Goal: Information Seeking & Learning: Find contact information

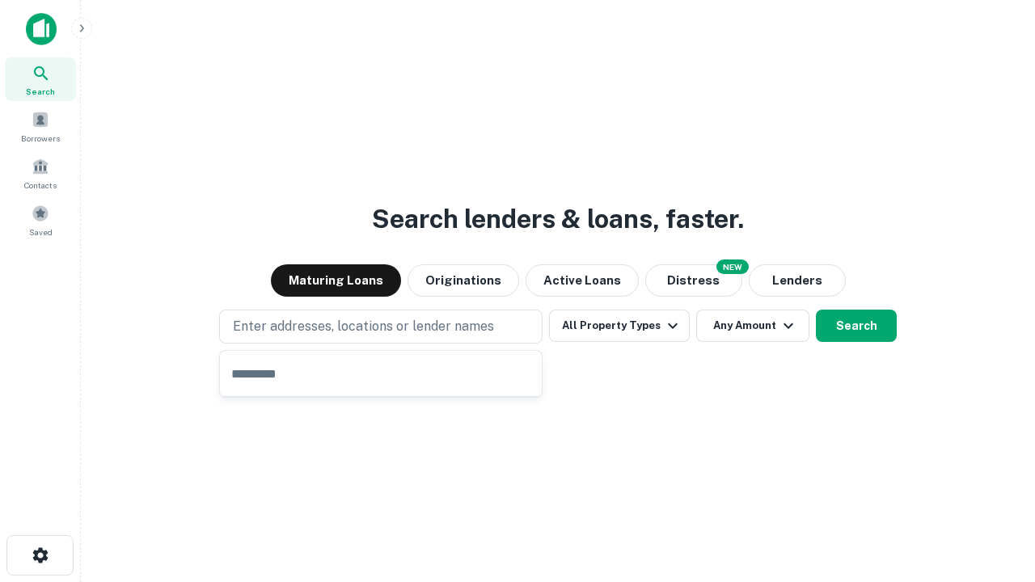
type input "**********"
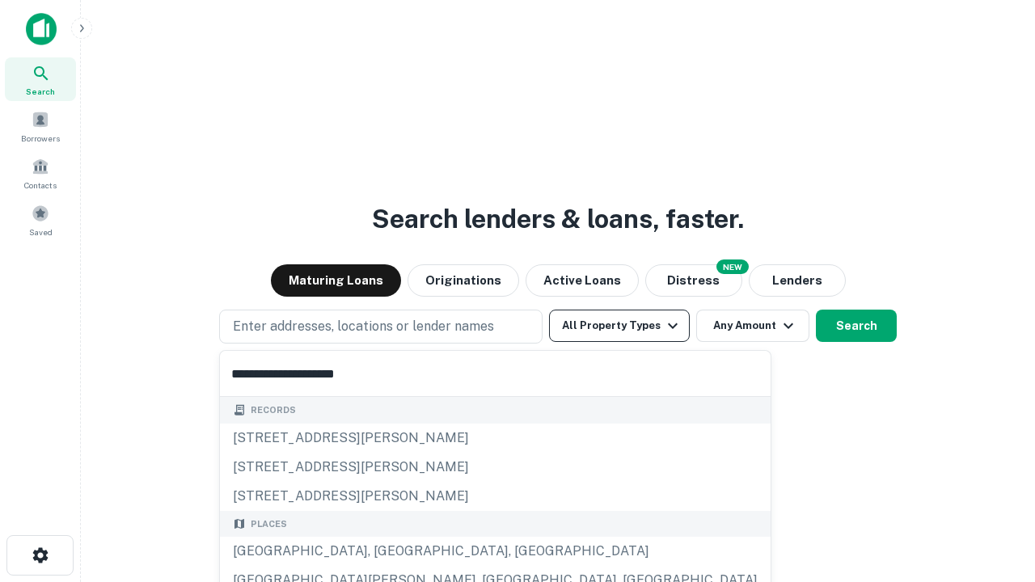
click at [619, 326] on button "All Property Types" at bounding box center [619, 326] width 141 height 32
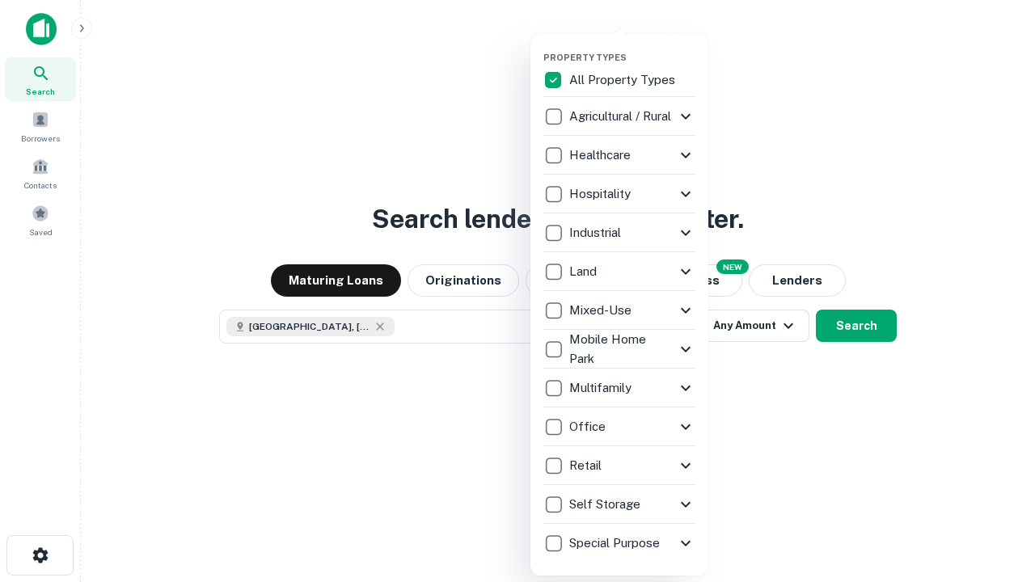
click at [632, 47] on button "button" at bounding box center [632, 47] width 178 height 1
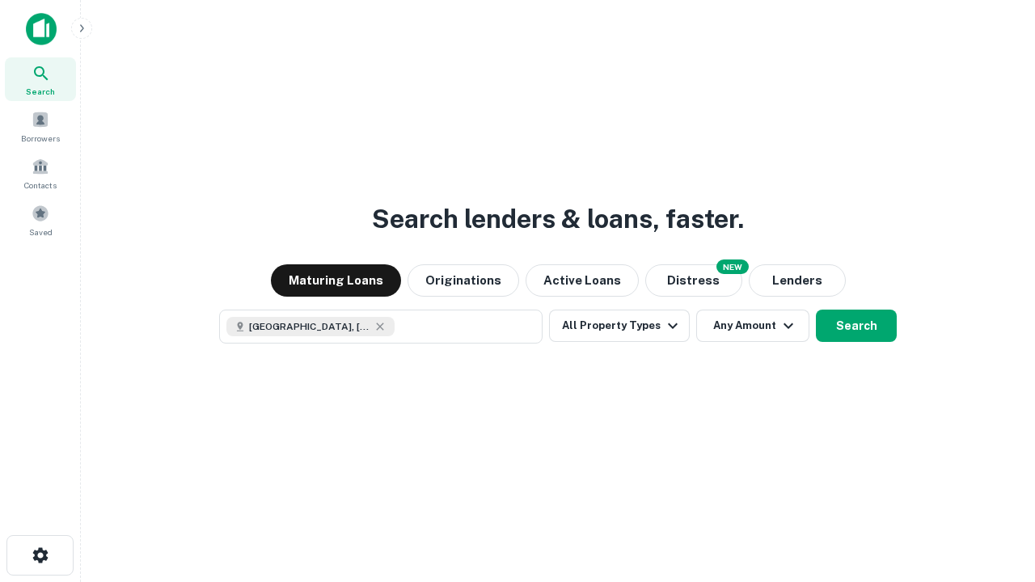
scroll to position [26, 0]
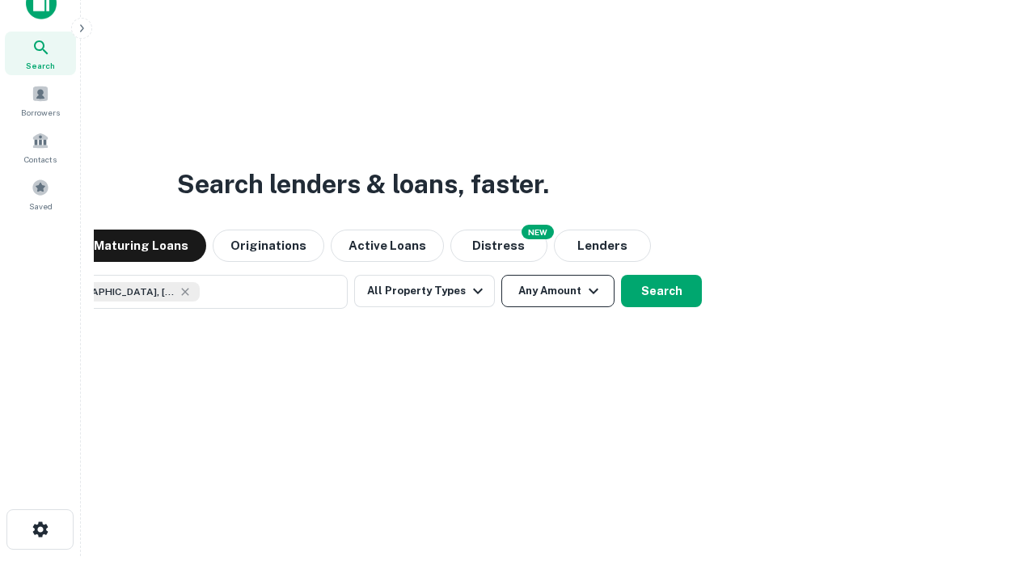
click at [501, 275] on button "Any Amount" at bounding box center [557, 291] width 113 height 32
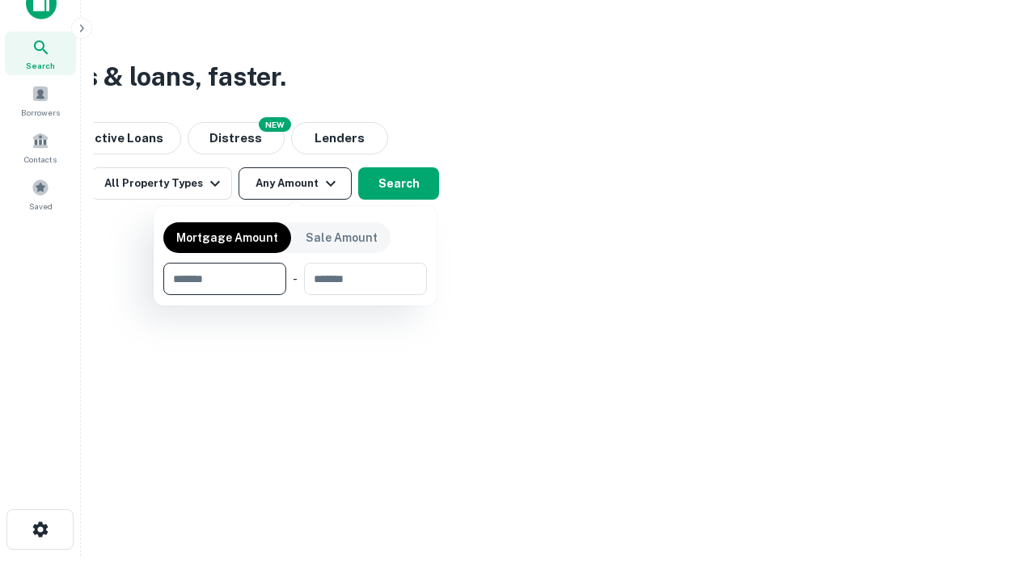
type input "*******"
click at [295, 295] on button "button" at bounding box center [295, 295] width 264 height 1
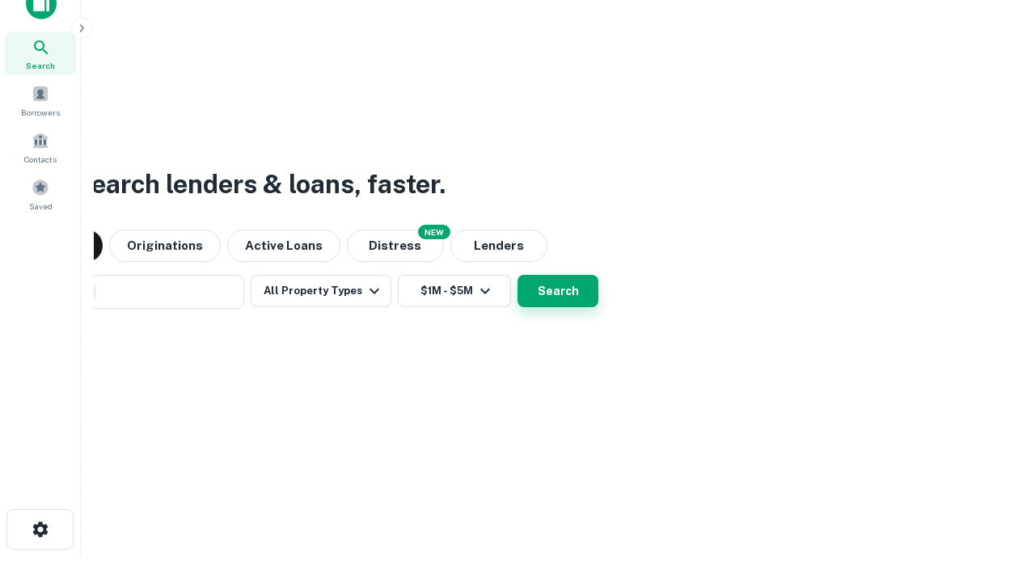
click at [517, 275] on button "Search" at bounding box center [557, 291] width 81 height 32
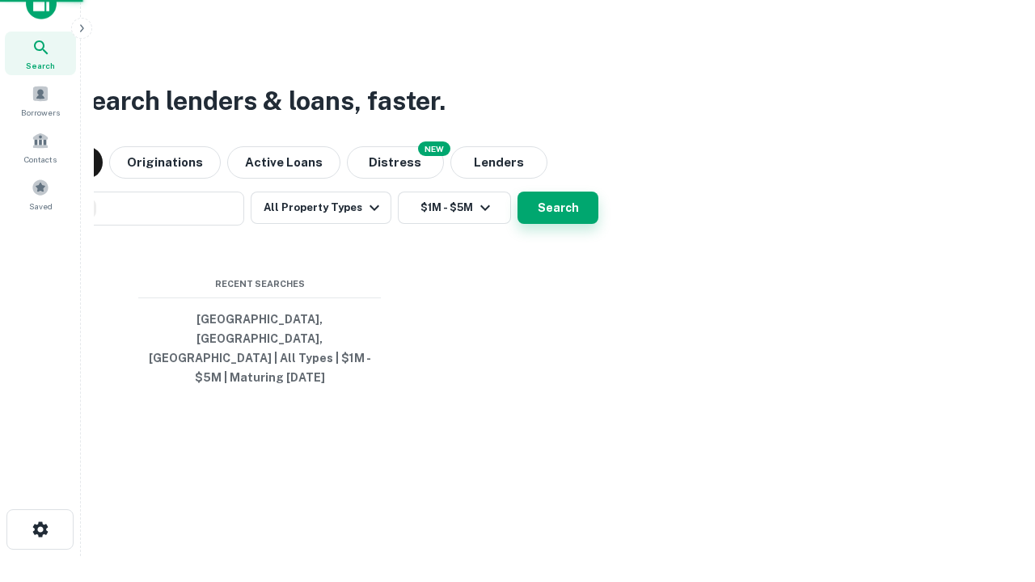
scroll to position [53, 458]
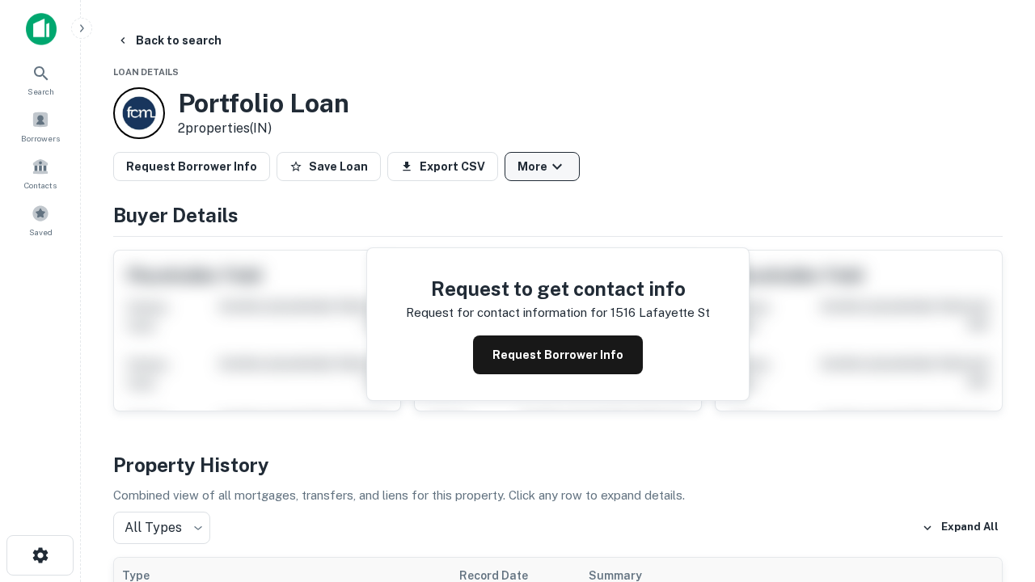
click at [542, 167] on button "More" at bounding box center [542, 166] width 75 height 29
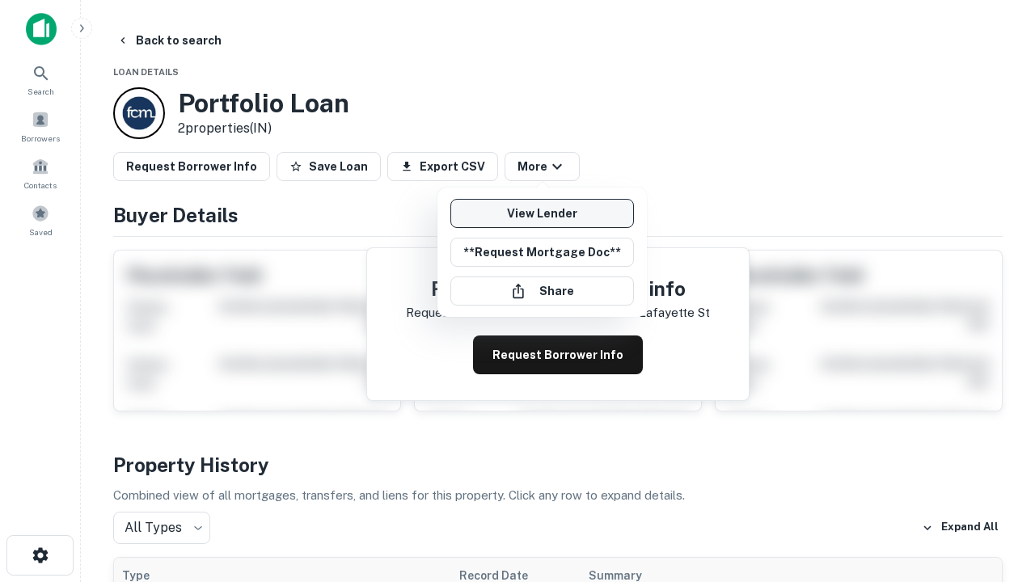
click at [542, 213] on link "View Lender" at bounding box center [542, 213] width 184 height 29
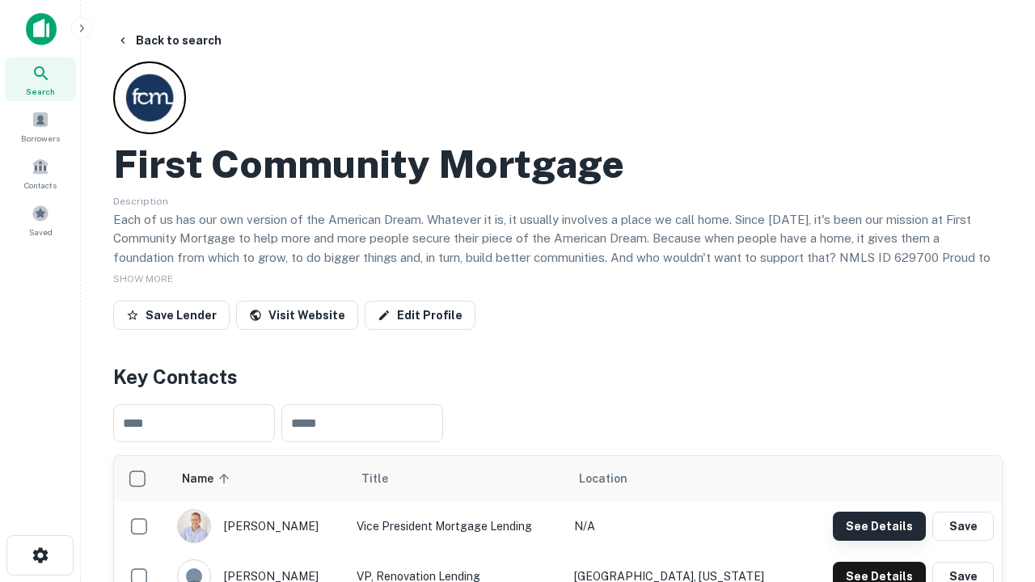
click at [879, 526] on button "See Details" at bounding box center [879, 526] width 93 height 29
click at [40, 555] on icon "button" at bounding box center [40, 555] width 19 height 19
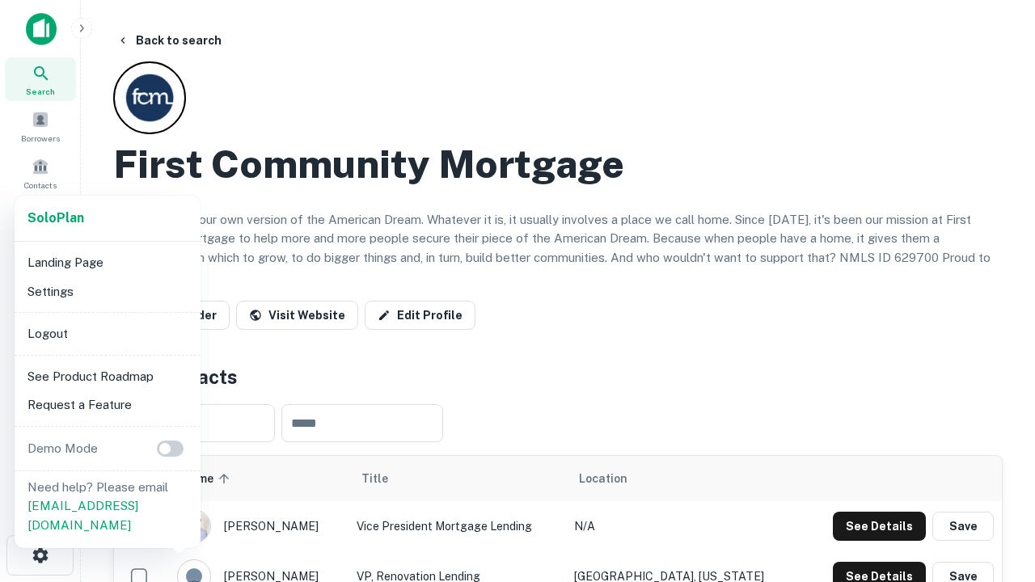
click at [107, 333] on li "Logout" at bounding box center [107, 333] width 173 height 29
